Goal: Information Seeking & Learning: Learn about a topic

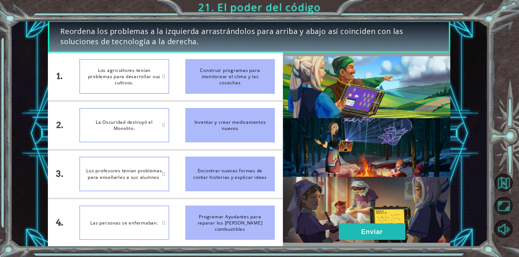
drag, startPoint x: 203, startPoint y: 233, endPoint x: 133, endPoint y: 74, distance: 173.7
click at [133, 74] on div "1. 2. 3. 4. Los agricultores tenían problemas para desarrollar sus cultivos. La…" at bounding box center [165, 150] width 235 height 195
click at [170, 138] on li "La Oscuridad destruyó el Monolito." at bounding box center [124, 125] width 106 height 48
click at [206, 136] on div "Inventar y crear medicamentos nuevos" at bounding box center [230, 125] width 90 height 35
drag, startPoint x: 267, startPoint y: 140, endPoint x: 62, endPoint y: 144, distance: 204.8
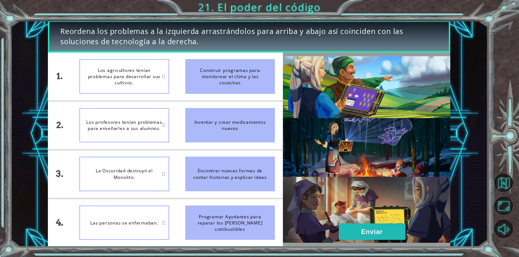
click at [62, 144] on div "1. 2. 3. 4. Los agricultores tenían problemas para desarrollar sus cultivos. Lo…" at bounding box center [165, 150] width 235 height 195
click at [361, 191] on img at bounding box center [366, 149] width 167 height 187
click at [360, 237] on button "Enviar" at bounding box center [372, 232] width 67 height 16
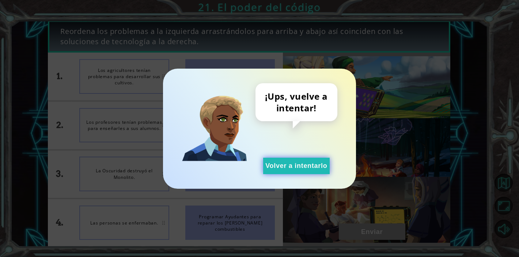
click at [297, 162] on button "Volver a intentarlo" at bounding box center [296, 166] width 67 height 16
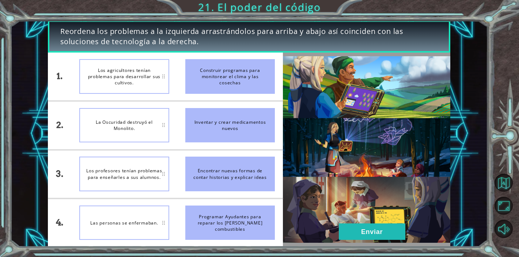
click at [180, 165] on li "Encontrar nuevas formas de contar historias y explicar ideas" at bounding box center [230, 174] width 106 height 48
drag, startPoint x: 233, startPoint y: 72, endPoint x: 185, endPoint y: 83, distance: 48.7
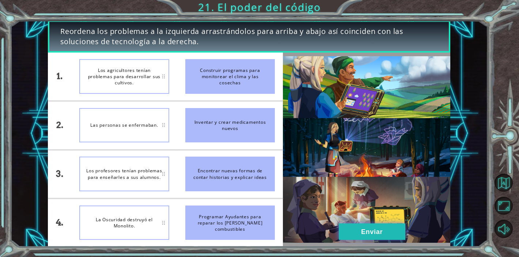
click at [373, 228] on button "Enviar" at bounding box center [372, 232] width 67 height 16
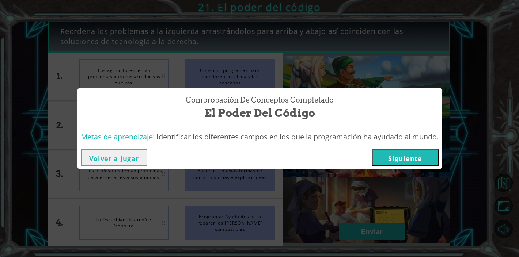
click at [392, 158] on button "Siguiente" at bounding box center [405, 158] width 67 height 16
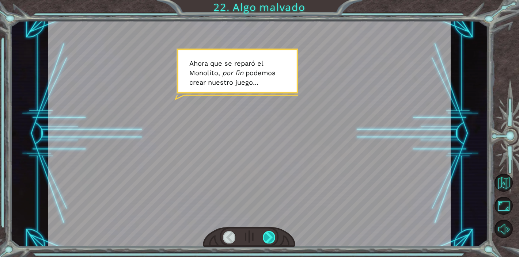
click at [267, 238] on div at bounding box center [269, 237] width 13 height 12
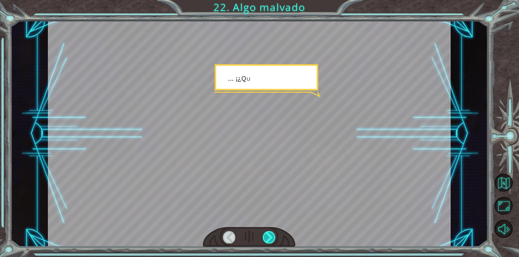
click at [267, 238] on div at bounding box center [269, 237] width 13 height 12
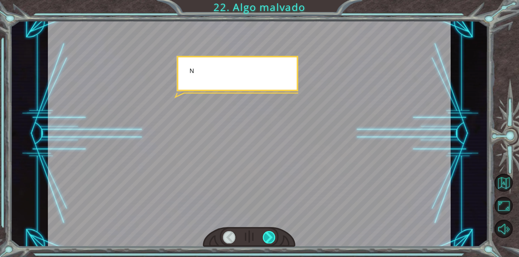
click at [267, 238] on div at bounding box center [269, 237] width 13 height 12
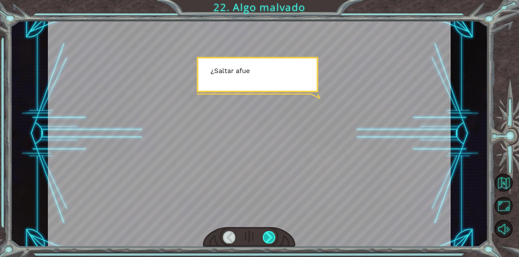
click at [267, 238] on div at bounding box center [269, 237] width 13 height 12
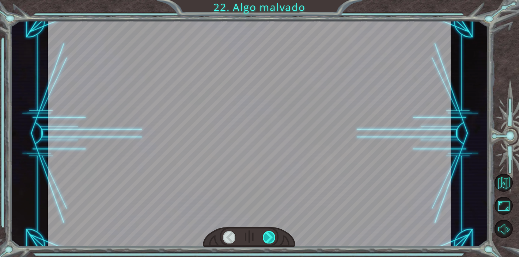
click at [267, 238] on div at bounding box center [269, 237] width 13 height 12
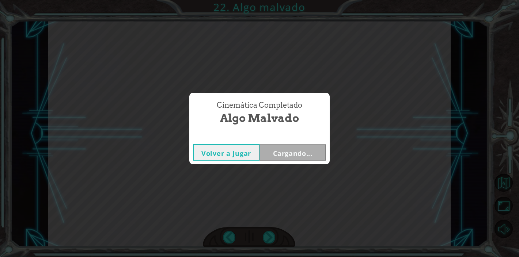
click at [267, 0] on div "Temporary Text A h o r a q u e s e r e p a r ó e l M o n o l i t o , p o r f i …" at bounding box center [259, 0] width 519 height 0
click at [301, 151] on button "Siguiente" at bounding box center [293, 152] width 67 height 16
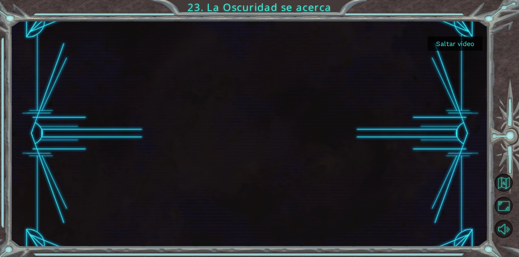
click at [450, 46] on button "Saltar video" at bounding box center [455, 44] width 55 height 14
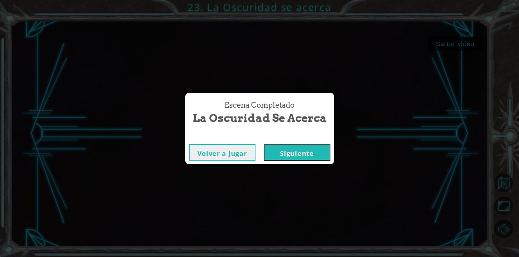
click at [301, 149] on button "Siguiente" at bounding box center [297, 152] width 67 height 16
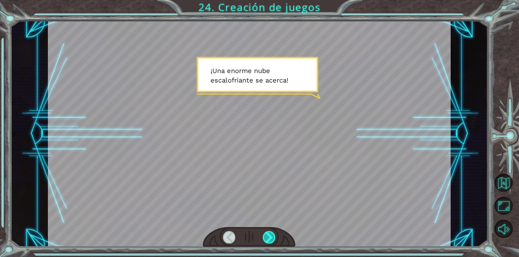
click at [271, 237] on div at bounding box center [269, 237] width 13 height 12
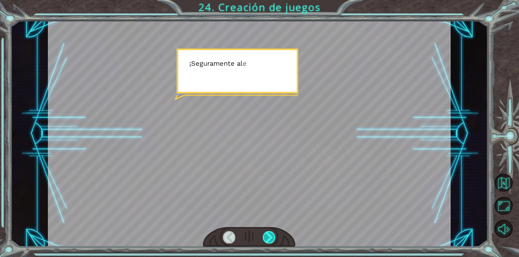
click at [271, 237] on div at bounding box center [269, 237] width 13 height 12
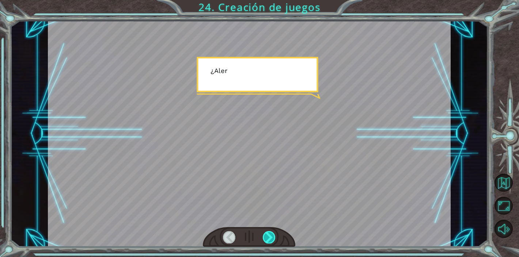
click at [271, 237] on div at bounding box center [269, 237] width 13 height 12
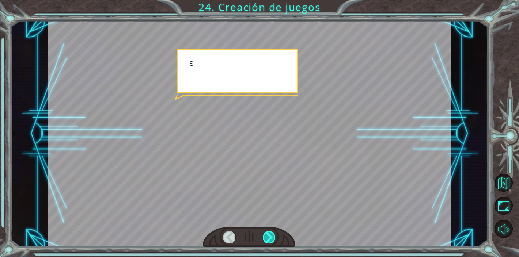
click at [271, 237] on div at bounding box center [269, 237] width 13 height 12
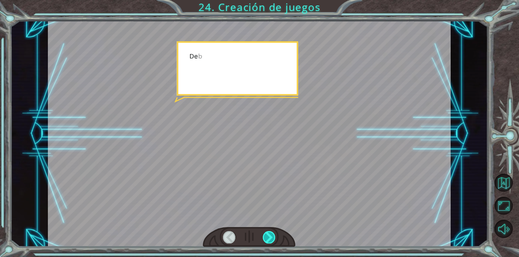
click at [271, 237] on div at bounding box center [269, 237] width 13 height 12
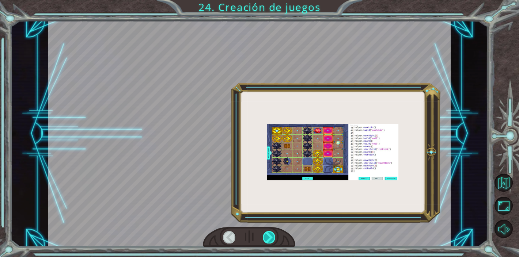
click at [271, 237] on div at bounding box center [269, 237] width 13 height 12
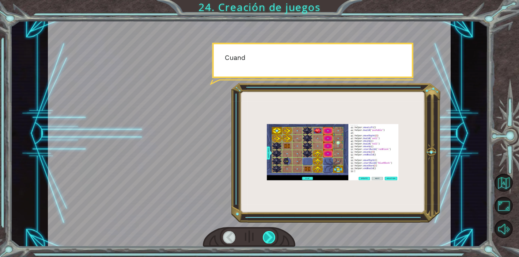
click at [271, 237] on div at bounding box center [269, 237] width 13 height 12
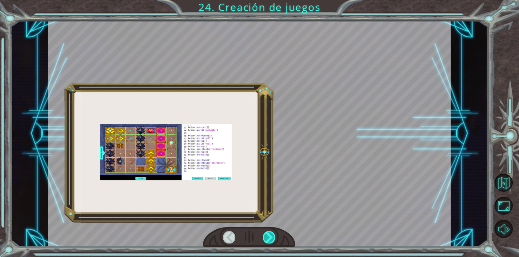
click at [271, 237] on div at bounding box center [269, 237] width 13 height 12
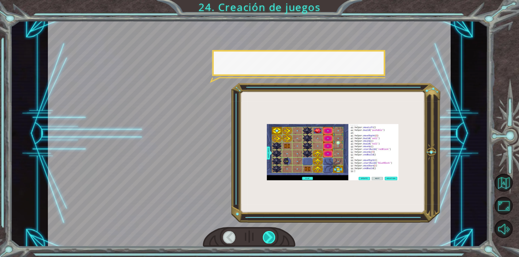
click at [271, 237] on div at bounding box center [269, 237] width 13 height 12
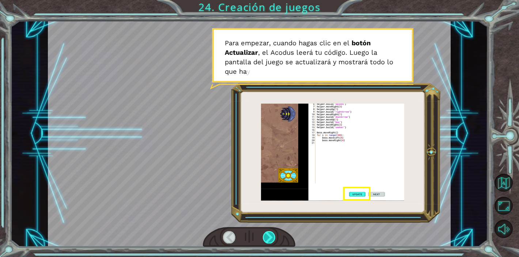
click at [269, 238] on div at bounding box center [269, 237] width 13 height 12
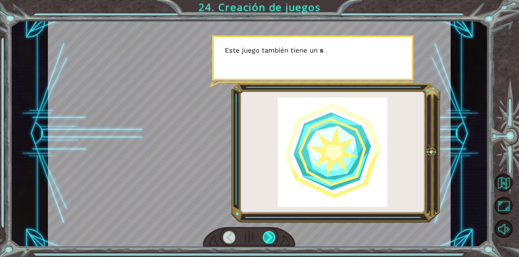
click at [269, 238] on div at bounding box center [269, 237] width 13 height 12
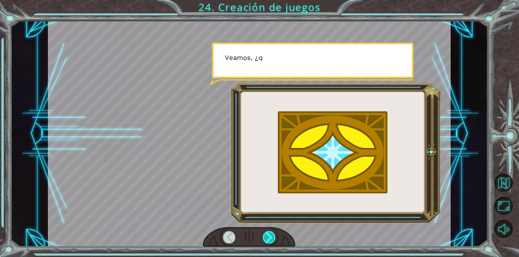
click at [269, 238] on div at bounding box center [269, 237] width 13 height 12
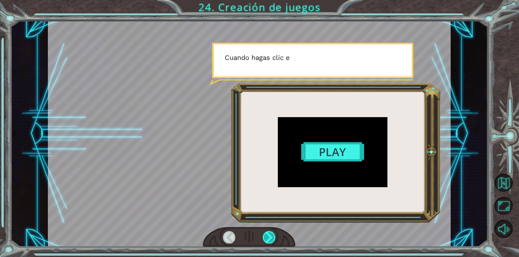
click at [269, 238] on div at bounding box center [269, 237] width 13 height 12
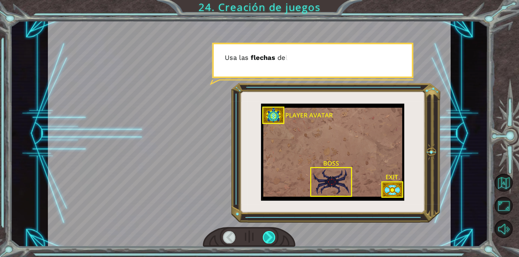
click at [269, 238] on div at bounding box center [269, 237] width 13 height 12
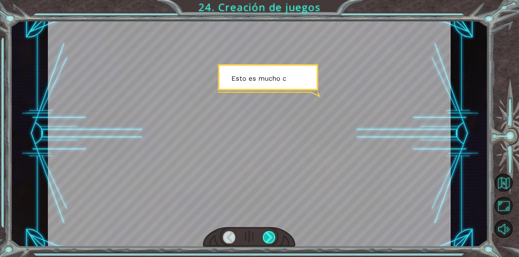
click at [269, 238] on div at bounding box center [269, 237] width 13 height 12
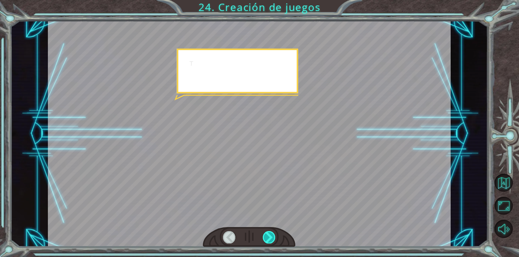
click at [269, 238] on div at bounding box center [269, 237] width 13 height 12
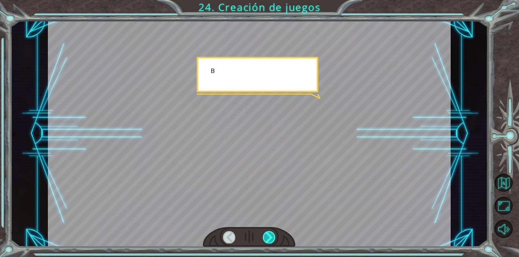
click at [270, 241] on div at bounding box center [269, 237] width 13 height 12
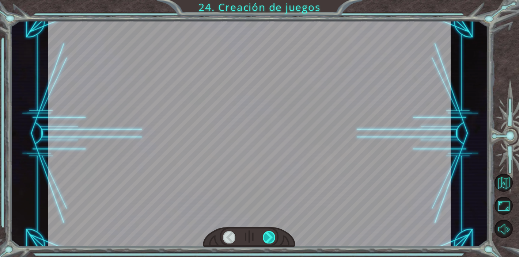
click at [270, 241] on div at bounding box center [269, 237] width 13 height 12
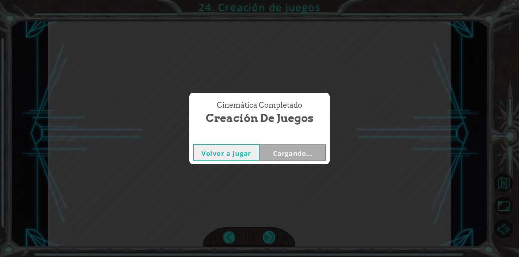
click at [270, 241] on div "Cinemática Completado Creación de juegos Volver a jugar Cargando..." at bounding box center [259, 128] width 519 height 257
click at [307, 143] on div "Volver a jugar [GEOGRAPHIC_DATA]" at bounding box center [259, 153] width 140 height 24
click at [306, 152] on button "Siguiente" at bounding box center [293, 152] width 67 height 16
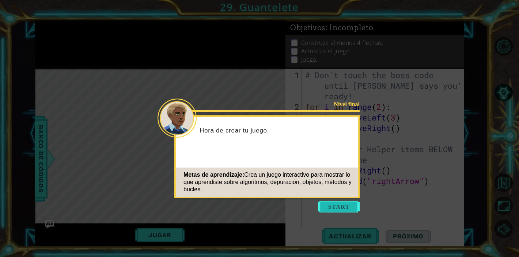
click at [340, 205] on button "Start" at bounding box center [339, 207] width 42 height 12
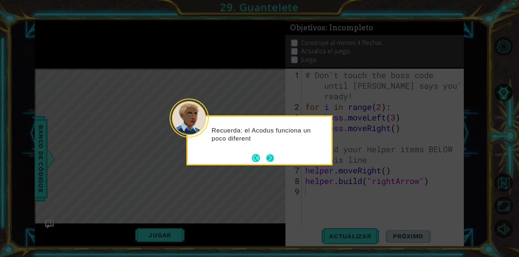
click at [272, 159] on button "Next" at bounding box center [270, 158] width 8 height 8
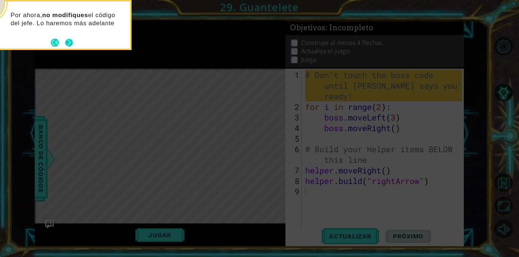
click at [71, 39] on button "Next" at bounding box center [69, 43] width 8 height 8
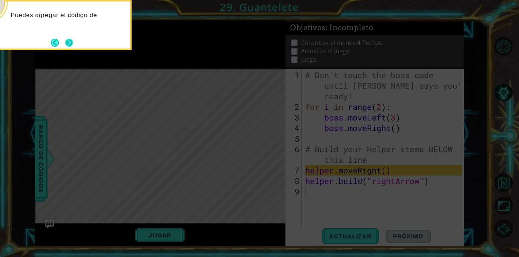
click at [67, 44] on button "Next" at bounding box center [69, 43] width 8 height 8
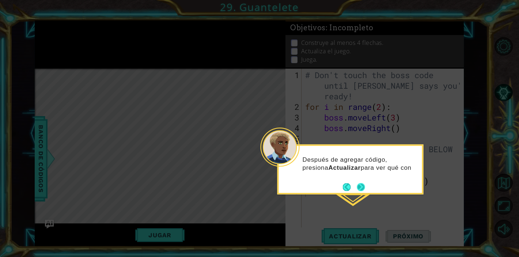
click at [360, 185] on button "Next" at bounding box center [361, 187] width 8 height 8
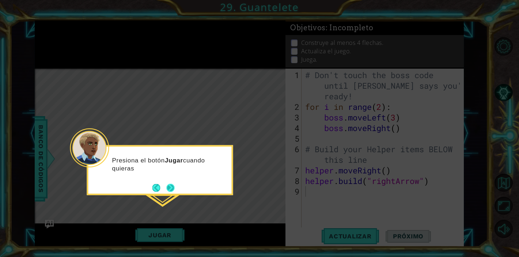
click at [174, 187] on button "Next" at bounding box center [170, 188] width 8 height 8
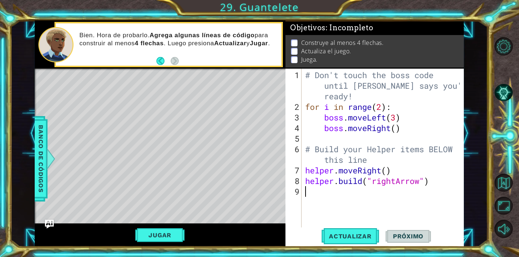
click at [417, 234] on span "Próximo" at bounding box center [408, 236] width 45 height 7
click at [374, 241] on button "Actualizar" at bounding box center [350, 237] width 57 height 18
click at [347, 238] on span "Actualizar" at bounding box center [350, 236] width 57 height 7
click at [506, 184] on button "Volver al mapa" at bounding box center [504, 183] width 18 height 18
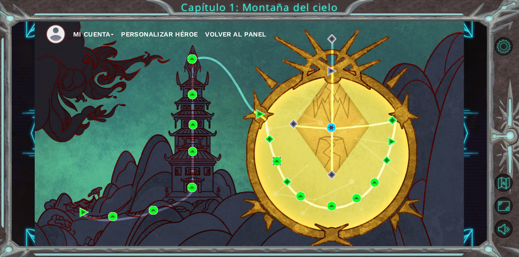
click at [275, 162] on img at bounding box center [276, 161] width 9 height 9
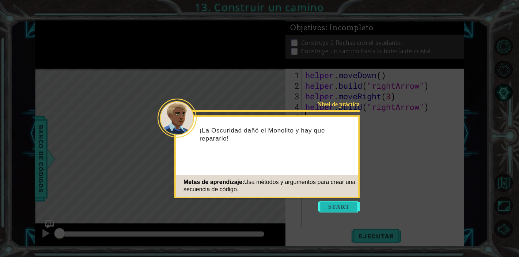
click at [337, 205] on button "Start" at bounding box center [339, 207] width 42 height 12
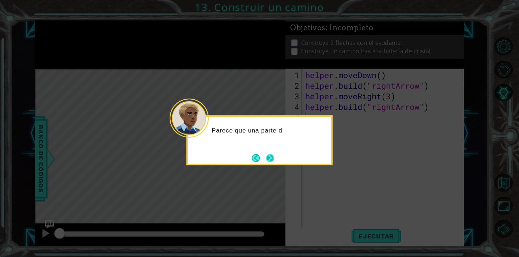
click at [270, 156] on button "Next" at bounding box center [270, 158] width 8 height 8
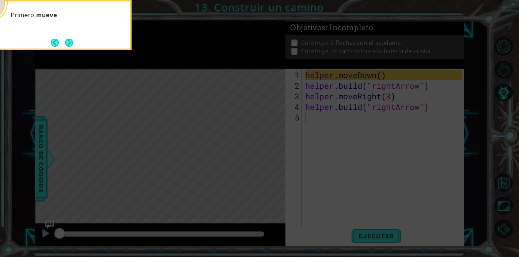
click at [326, 179] on icon at bounding box center [259, 128] width 519 height 257
click at [63, 42] on button "Back" at bounding box center [58, 43] width 14 height 8
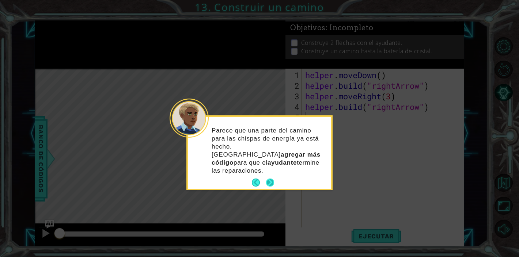
click at [268, 179] on button "Next" at bounding box center [270, 183] width 8 height 8
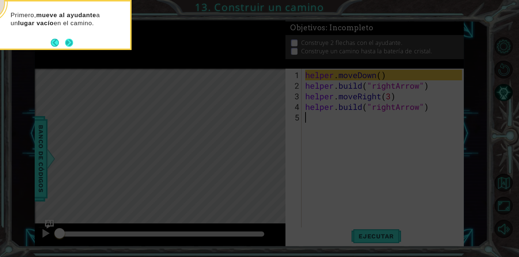
click at [72, 45] on button "Next" at bounding box center [69, 43] width 8 height 8
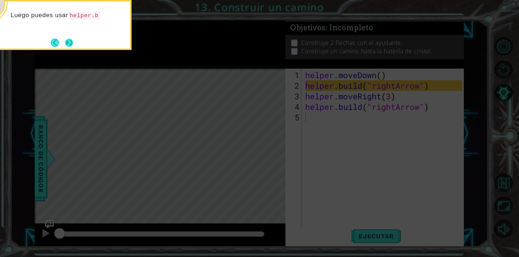
click at [68, 41] on button "Next" at bounding box center [69, 43] width 8 height 8
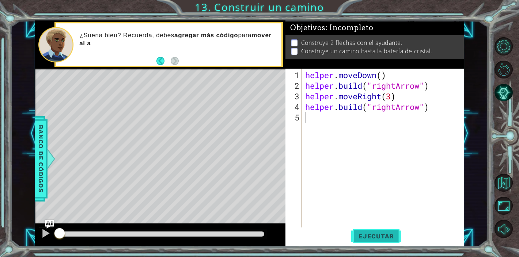
click at [370, 238] on span "Ejecutar" at bounding box center [376, 236] width 50 height 7
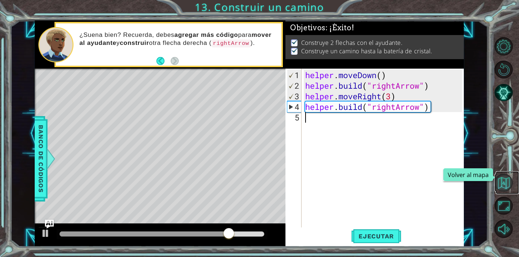
click at [508, 181] on button "Volver al mapa" at bounding box center [504, 183] width 18 height 18
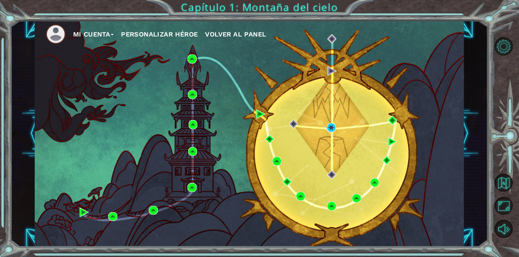
click at [327, 208] on div "Mi Cuenta Personalizar héroe Volver al panel" at bounding box center [249, 133] width 429 height 227
click at [332, 207] on img at bounding box center [331, 206] width 9 height 9
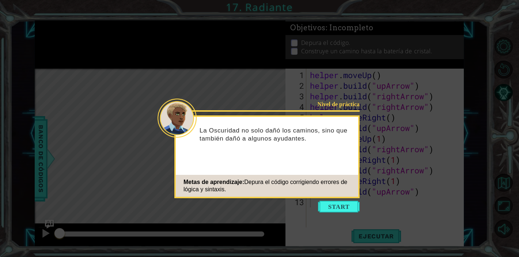
click at [347, 213] on icon at bounding box center [259, 128] width 519 height 257
click at [347, 209] on button "Start" at bounding box center [339, 207] width 42 height 12
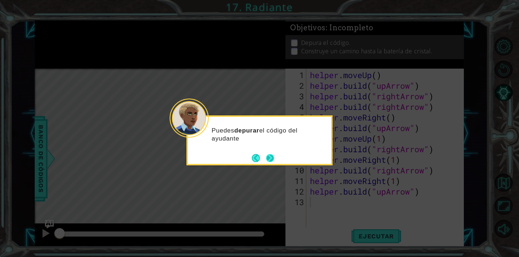
click at [271, 159] on button "Next" at bounding box center [270, 158] width 8 height 8
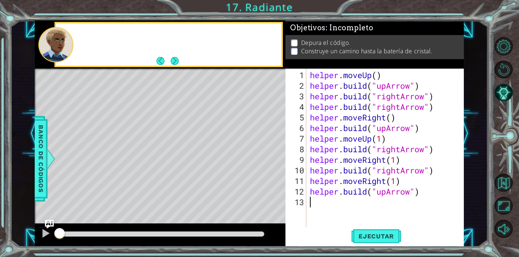
click at [271, 159] on div "Level Map" at bounding box center [204, 176] width 338 height 215
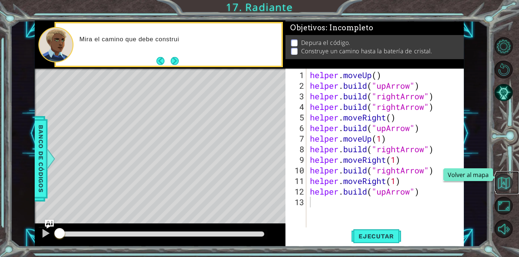
click at [505, 179] on button "Volver al mapa" at bounding box center [504, 183] width 18 height 18
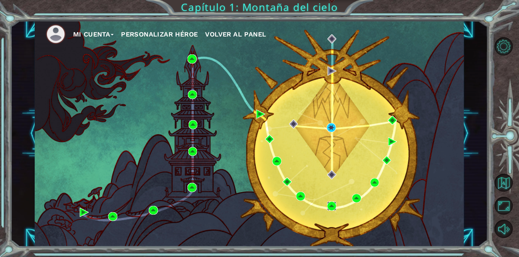
click at [333, 206] on img at bounding box center [331, 206] width 9 height 9
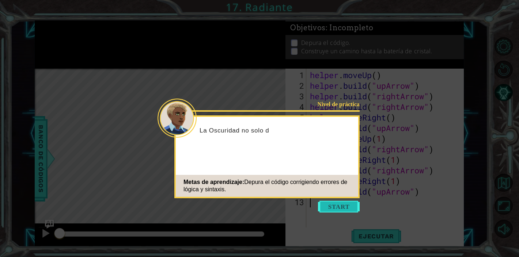
click at [331, 204] on button "Start" at bounding box center [339, 207] width 42 height 12
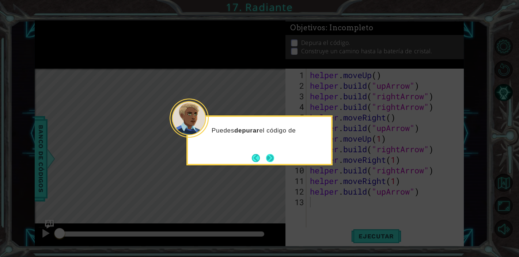
click at [274, 155] on button "Next" at bounding box center [270, 158] width 8 height 8
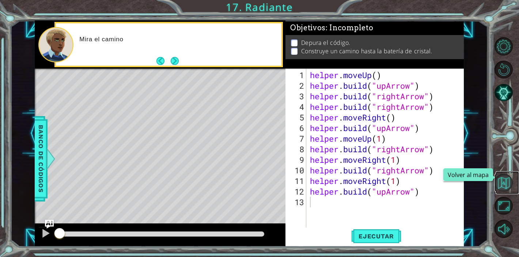
click at [505, 187] on button "Volver al mapa" at bounding box center [504, 183] width 18 height 18
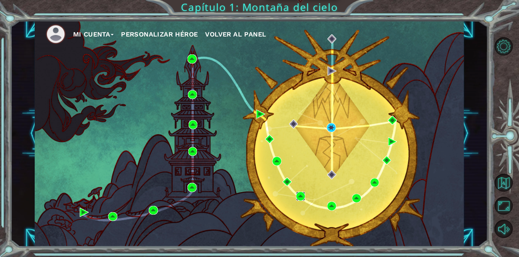
click at [299, 197] on img at bounding box center [300, 196] width 9 height 9
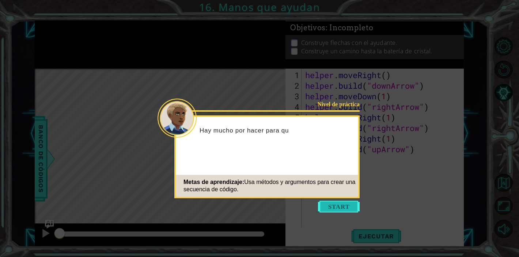
click at [342, 206] on button "Start" at bounding box center [339, 207] width 42 height 12
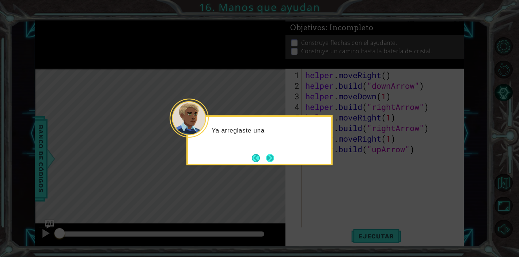
click at [272, 160] on button "Next" at bounding box center [270, 158] width 8 height 8
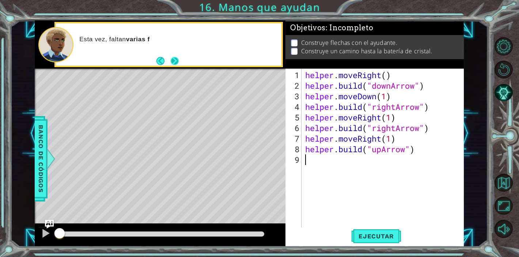
click at [176, 59] on button "Next" at bounding box center [174, 61] width 8 height 8
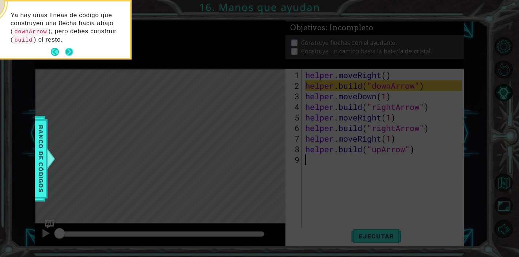
click at [71, 55] on button "Next" at bounding box center [69, 52] width 8 height 8
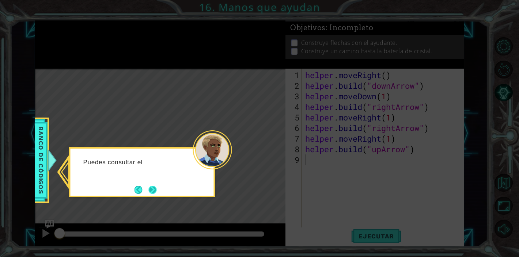
click at [154, 192] on button "Next" at bounding box center [152, 190] width 8 height 8
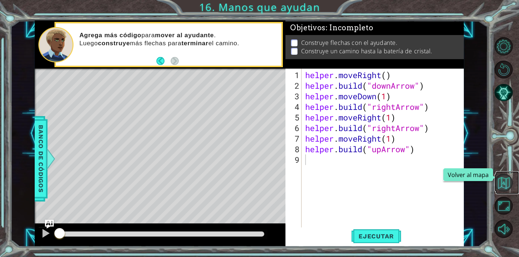
click at [505, 178] on button "Volver al mapa" at bounding box center [504, 183] width 18 height 18
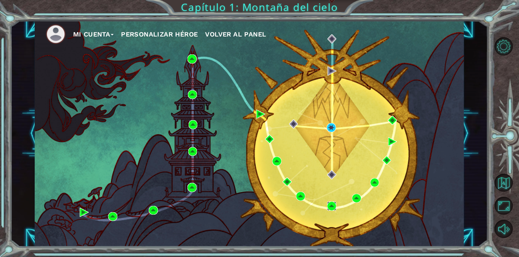
click at [334, 203] on img at bounding box center [331, 206] width 9 height 9
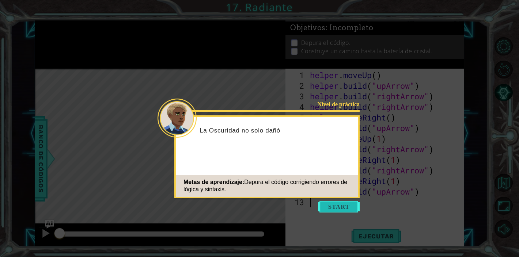
click at [341, 207] on button "Start" at bounding box center [339, 207] width 42 height 12
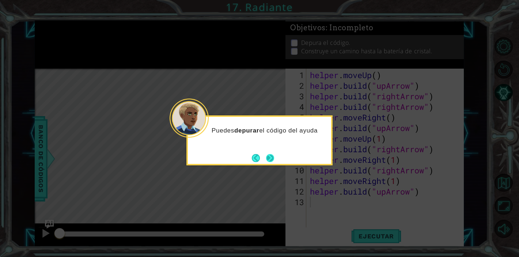
click at [272, 155] on button "Next" at bounding box center [270, 158] width 8 height 8
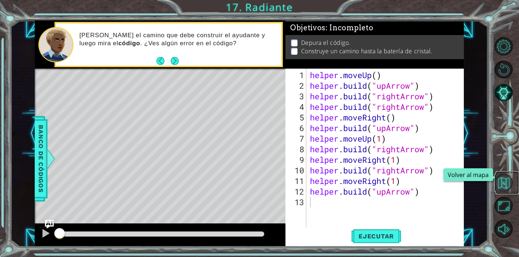
click at [502, 188] on button "Volver al mapa" at bounding box center [504, 183] width 18 height 18
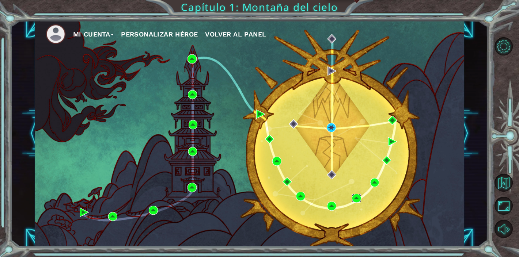
click at [355, 198] on img at bounding box center [356, 198] width 9 height 9
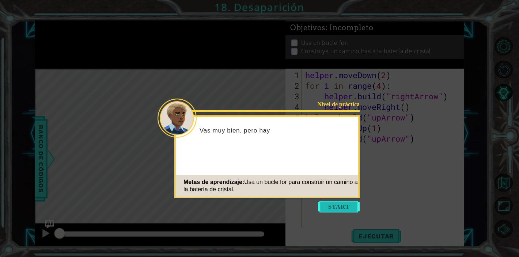
click at [350, 206] on button "Start" at bounding box center [339, 207] width 42 height 12
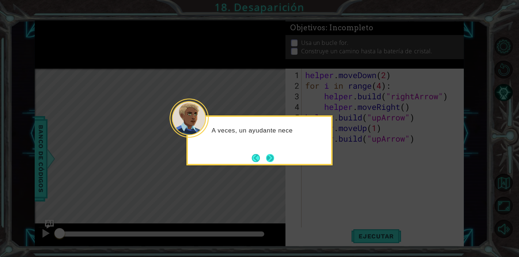
click at [274, 162] on button "Next" at bounding box center [270, 158] width 8 height 8
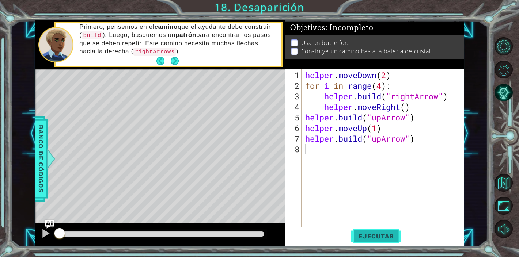
click at [389, 231] on button "Ejecutar" at bounding box center [376, 237] width 50 height 18
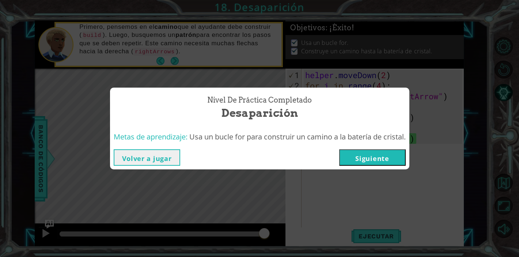
click at [386, 158] on button "Siguiente" at bounding box center [372, 158] width 67 height 16
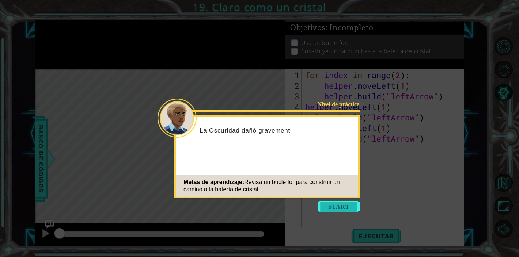
click at [336, 210] on button "Start" at bounding box center [339, 207] width 42 height 12
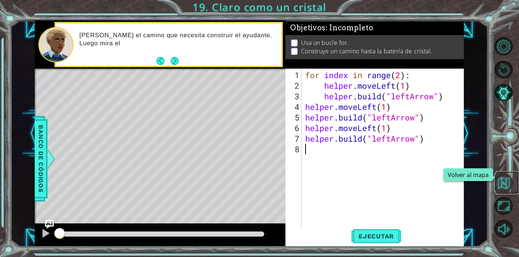
click at [501, 187] on button "Volver al mapa" at bounding box center [504, 183] width 18 height 18
